Goal: Task Accomplishment & Management: Manage account settings

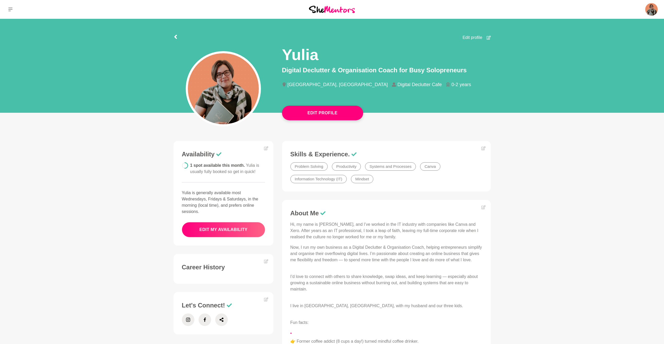
click at [222, 230] on button "edit my availability" at bounding box center [224, 229] width 84 height 15
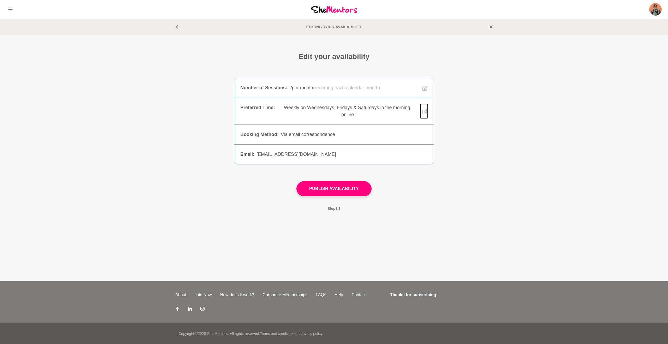
click at [427, 111] on icon at bounding box center [424, 111] width 5 height 5
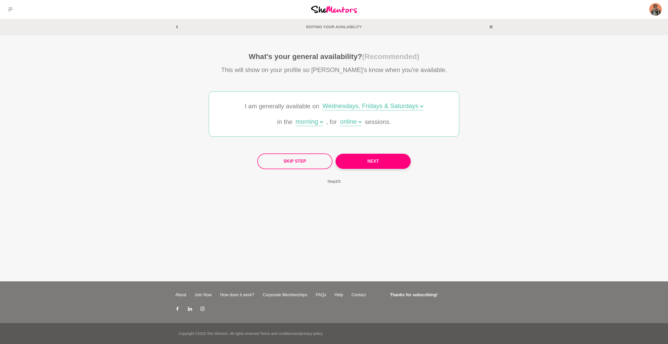
click at [400, 107] on div "Wednesdays, Fridays & Saturdays" at bounding box center [373, 107] width 101 height 8
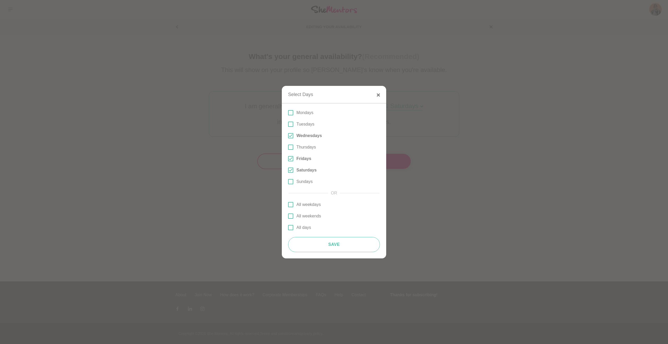
click at [290, 123] on span at bounding box center [290, 124] width 5 height 5
click at [288, 124] on input "Tuesdays" at bounding box center [288, 124] width 0 height 0
click at [324, 249] on button "Save" at bounding box center [334, 244] width 92 height 15
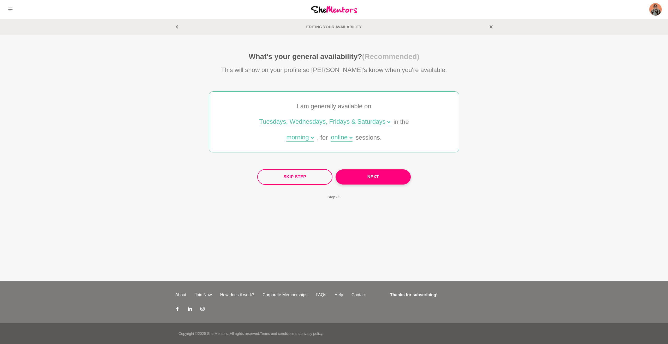
click at [304, 139] on div "morning" at bounding box center [299, 138] width 27 height 8
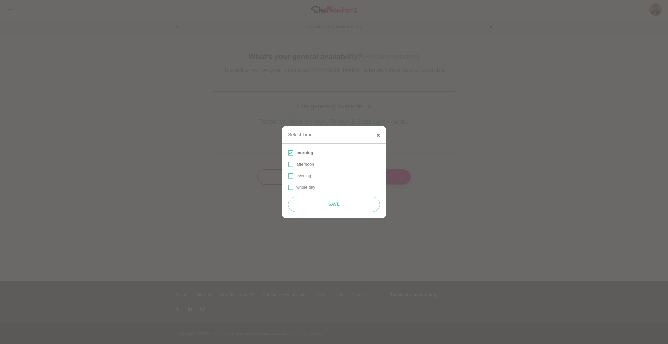
click at [345, 207] on button "Save" at bounding box center [334, 204] width 92 height 15
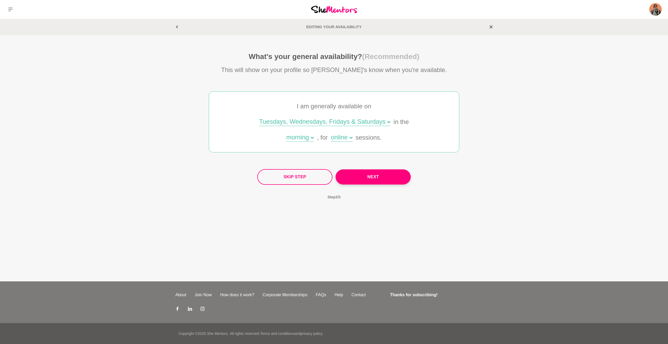
click at [372, 122] on div "Tuesdays, Wednesdays, Fridays & Saturdays" at bounding box center [324, 122] width 131 height 8
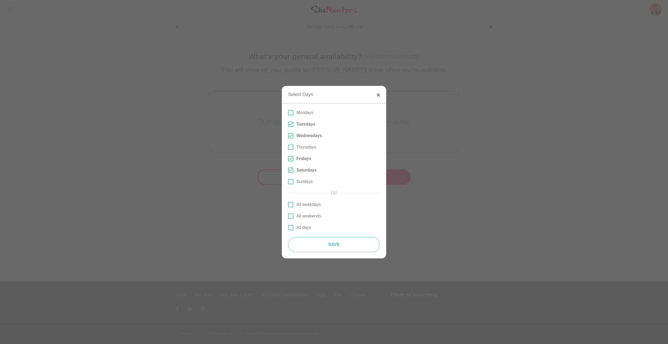
click at [290, 171] on span at bounding box center [290, 170] width 5 height 5
click at [288, 170] on input "Saturdays" at bounding box center [288, 170] width 0 height 0
click at [344, 245] on button "Save" at bounding box center [334, 244] width 92 height 15
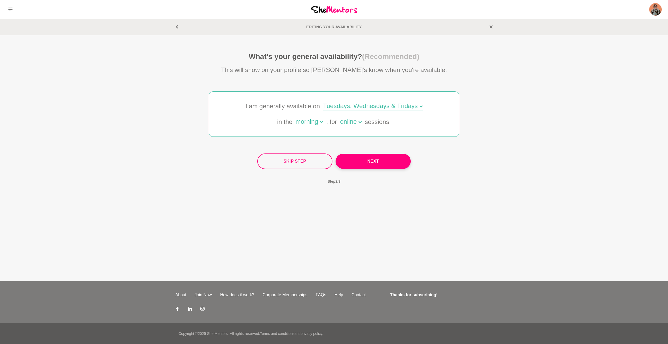
click at [307, 121] on div "morning" at bounding box center [309, 122] width 27 height 8
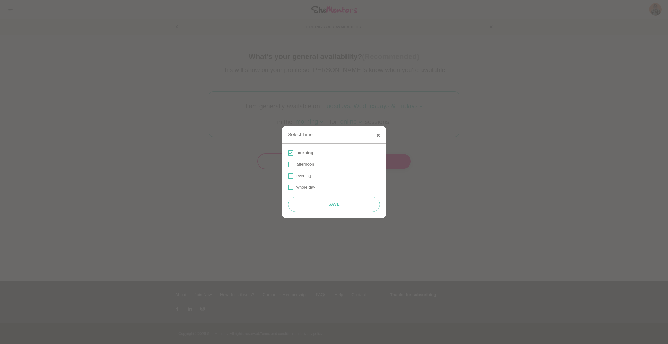
click at [290, 165] on span at bounding box center [290, 164] width 5 height 5
click at [288, 164] on input "afternoon" at bounding box center [288, 164] width 0 height 0
click at [290, 165] on span at bounding box center [290, 164] width 5 height 5
click at [288, 164] on input "afternoon" at bounding box center [288, 164] width 0 height 0
click at [292, 178] on span at bounding box center [290, 175] width 5 height 5
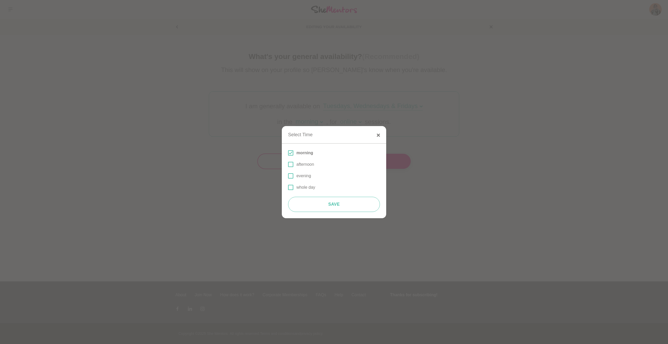
click at [288, 176] on input "evening" at bounding box center [288, 176] width 0 height 0
click at [338, 206] on button "Save" at bounding box center [334, 204] width 92 height 15
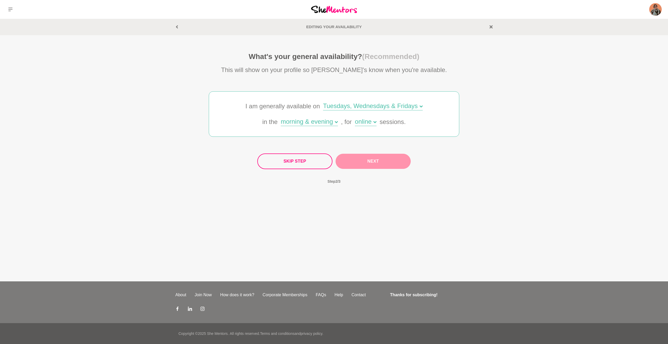
click at [366, 163] on button "Next" at bounding box center [373, 161] width 75 height 15
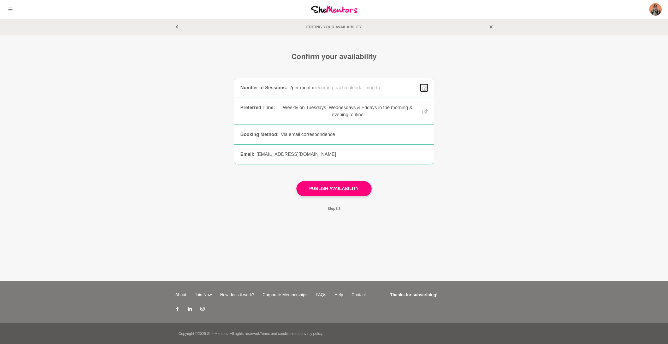
click at [426, 88] on icon at bounding box center [424, 88] width 5 height 6
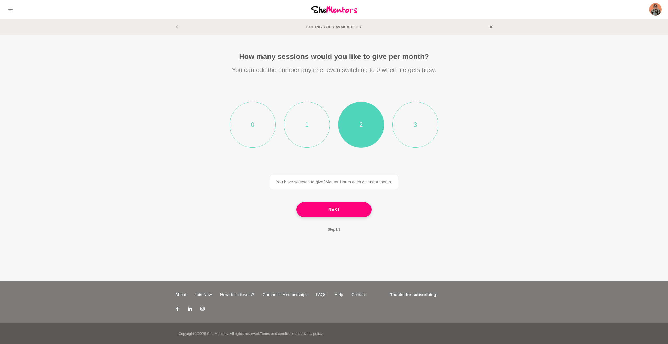
click at [413, 124] on li "3" at bounding box center [415, 125] width 46 height 46
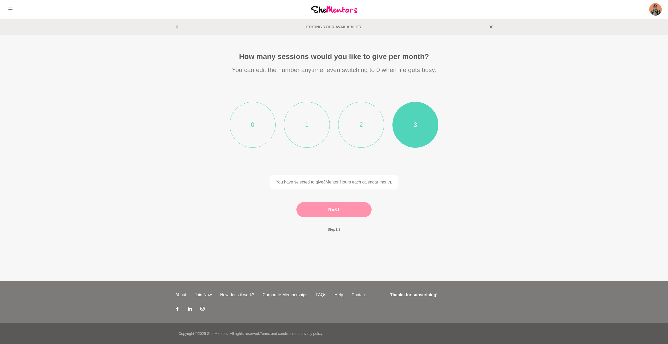
click at [337, 209] on button "Next" at bounding box center [333, 209] width 75 height 15
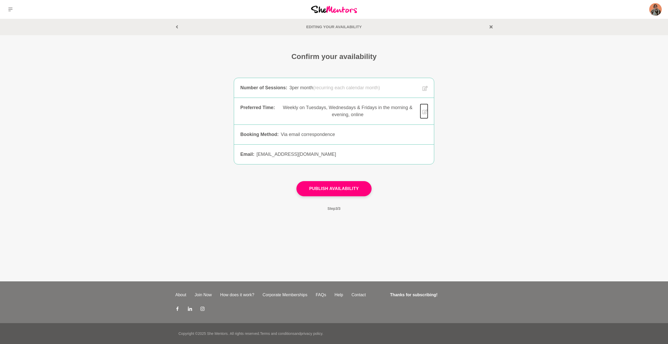
click at [425, 114] on icon at bounding box center [424, 111] width 5 height 5
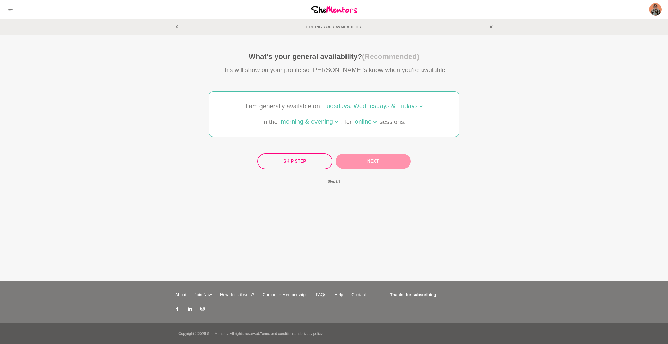
click at [371, 162] on button "Next" at bounding box center [373, 161] width 75 height 15
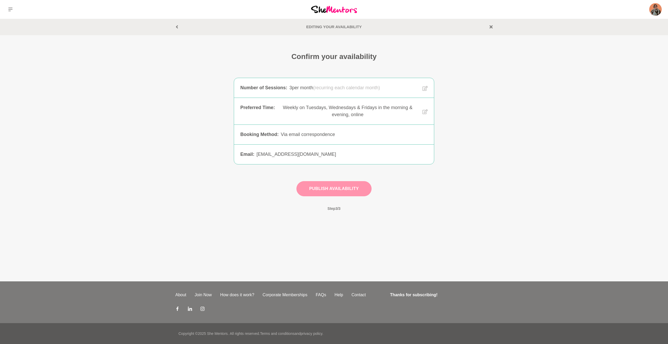
click at [339, 190] on button "Publish Availability" at bounding box center [333, 188] width 75 height 15
